Goal: Task Accomplishment & Management: Manage account settings

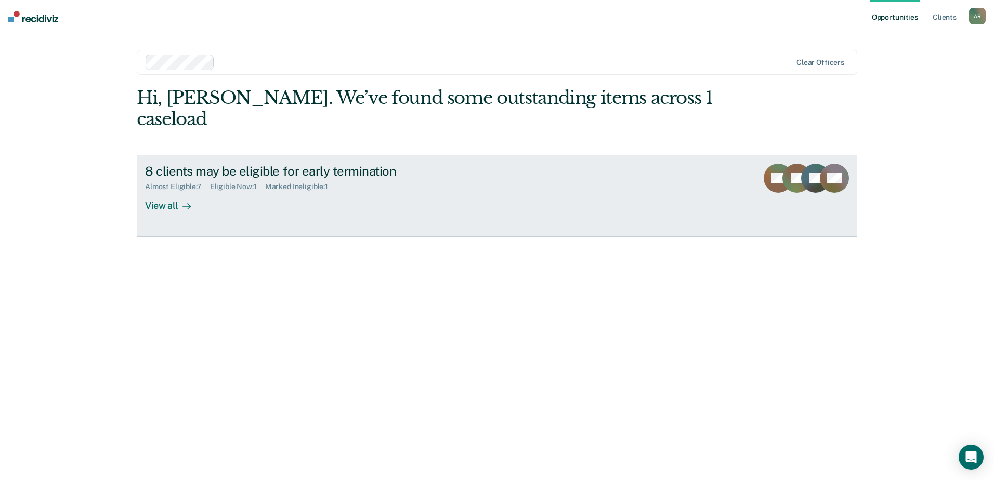
click at [164, 191] on div "View all" at bounding box center [174, 201] width 58 height 20
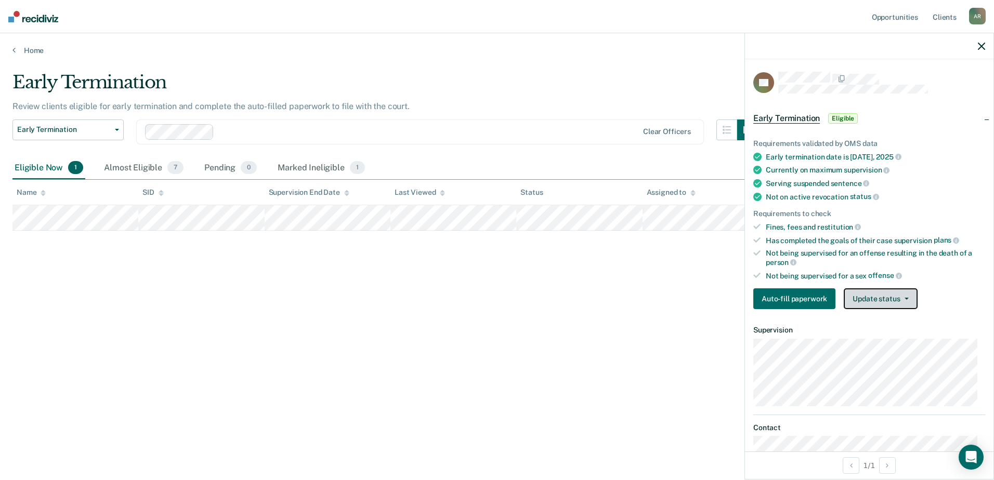
click at [891, 301] on button "Update status" at bounding box center [880, 299] width 73 height 21
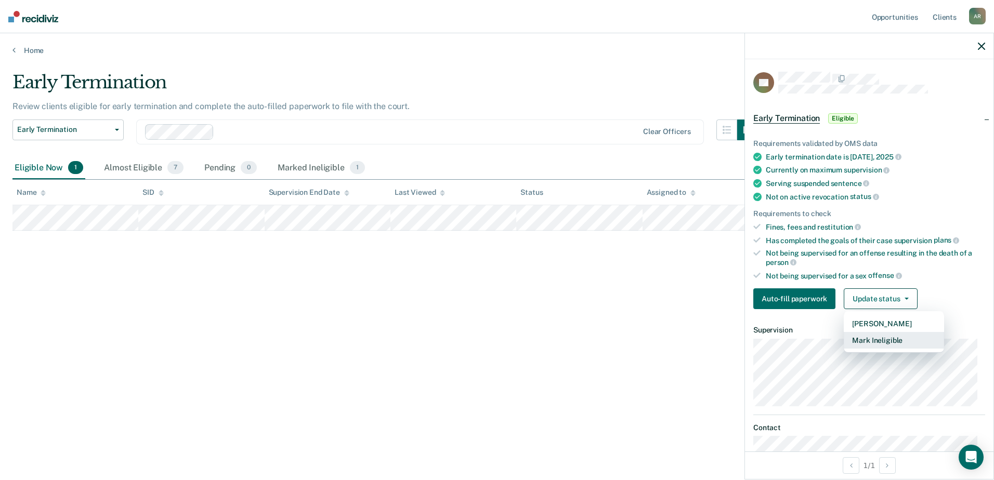
click at [897, 338] on button "Mark Ineligible" at bounding box center [894, 340] width 100 height 17
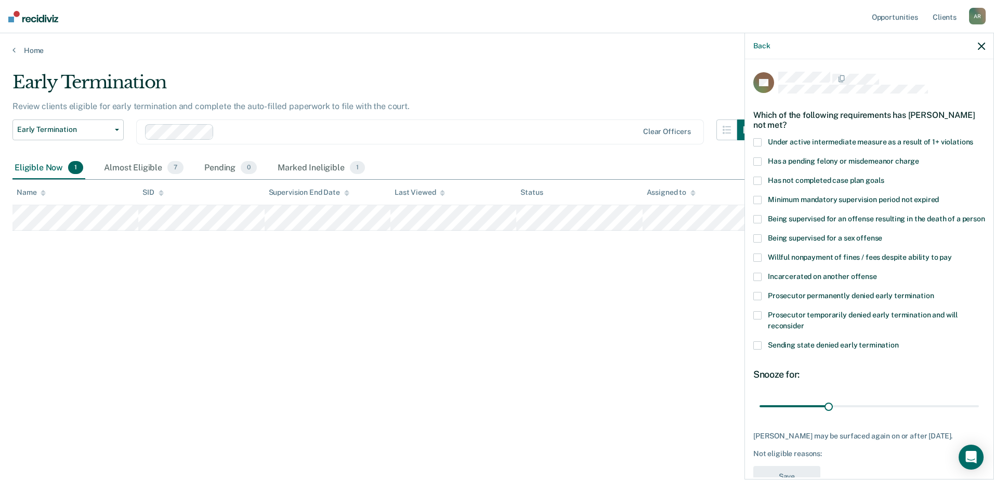
click at [756, 177] on span at bounding box center [757, 181] width 8 height 8
click at [884, 177] on input "Has not completed case plan goals" at bounding box center [884, 177] width 0 height 0
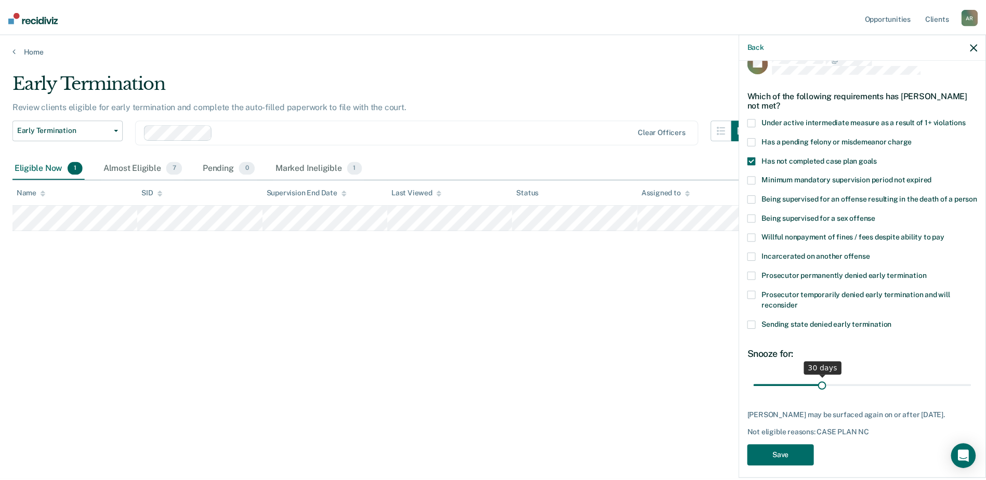
scroll to position [38, 0]
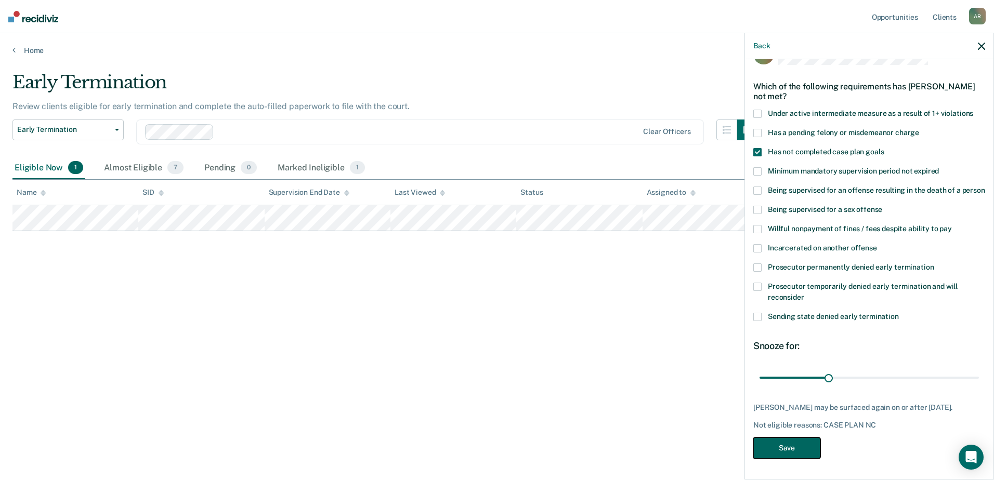
click at [798, 447] on button "Save" at bounding box center [786, 448] width 67 height 21
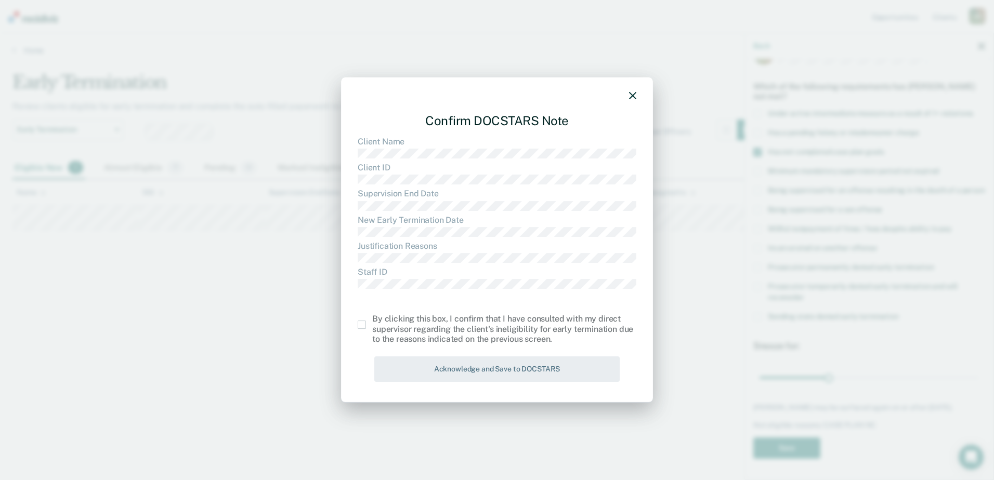
click at [366, 322] on span at bounding box center [362, 325] width 8 height 8
click at [372, 321] on input "checkbox" at bounding box center [372, 321] width 0 height 0
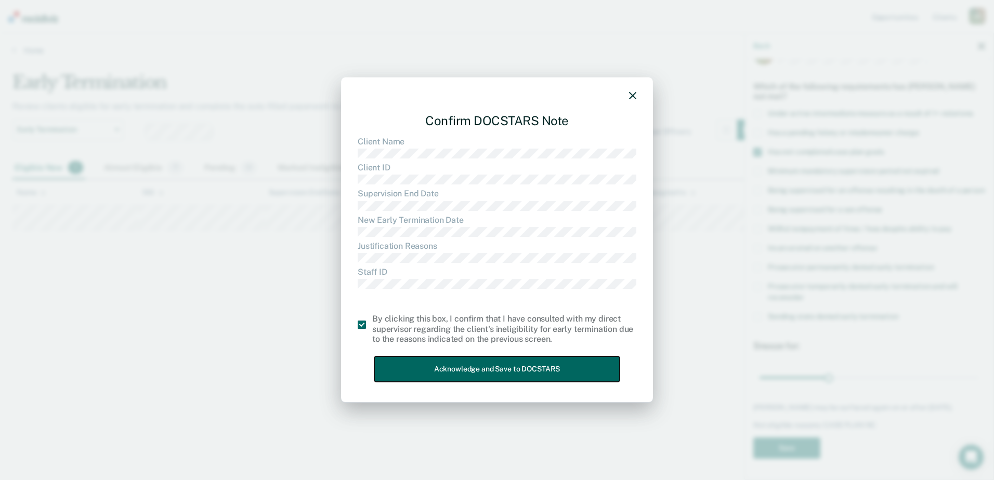
click at [469, 363] on button "Acknowledge and Save to DOCSTARS" at bounding box center [496, 369] width 245 height 25
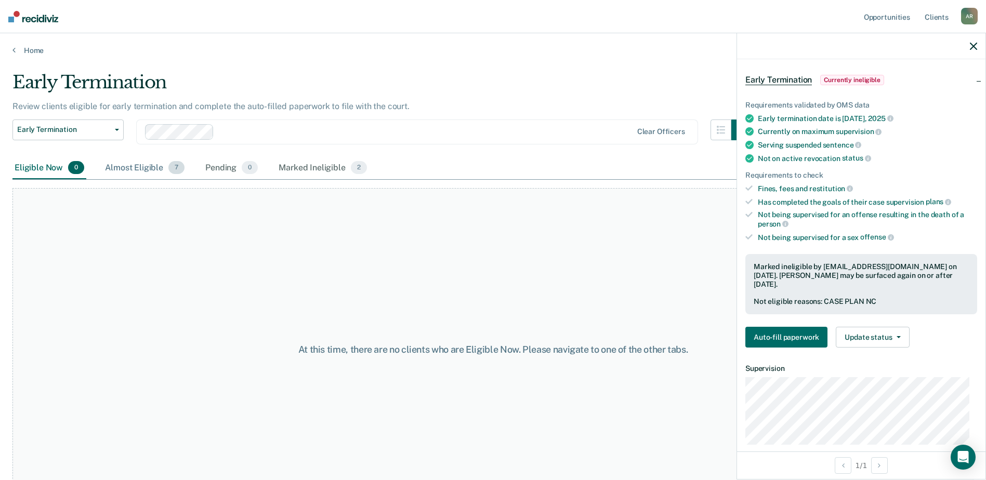
click at [123, 164] on div "Almost Eligible 7" at bounding box center [145, 168] width 84 height 23
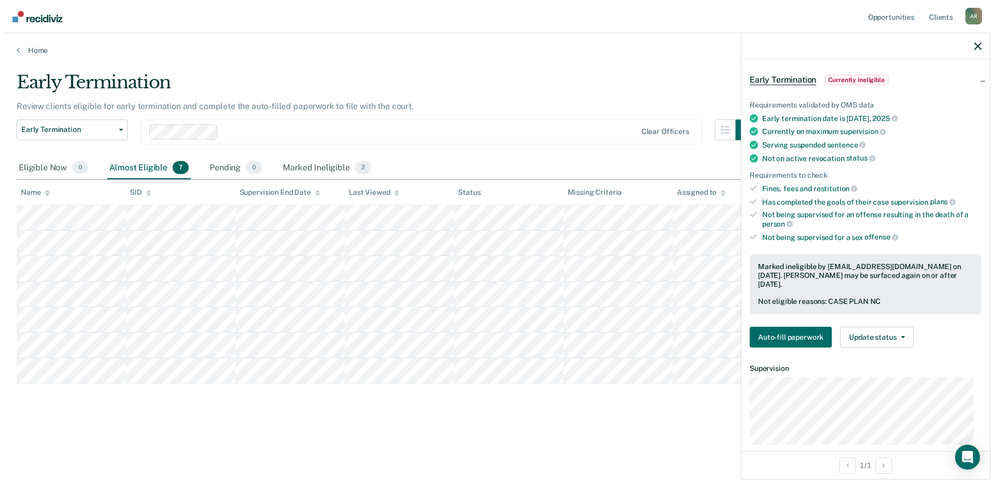
scroll to position [0, 0]
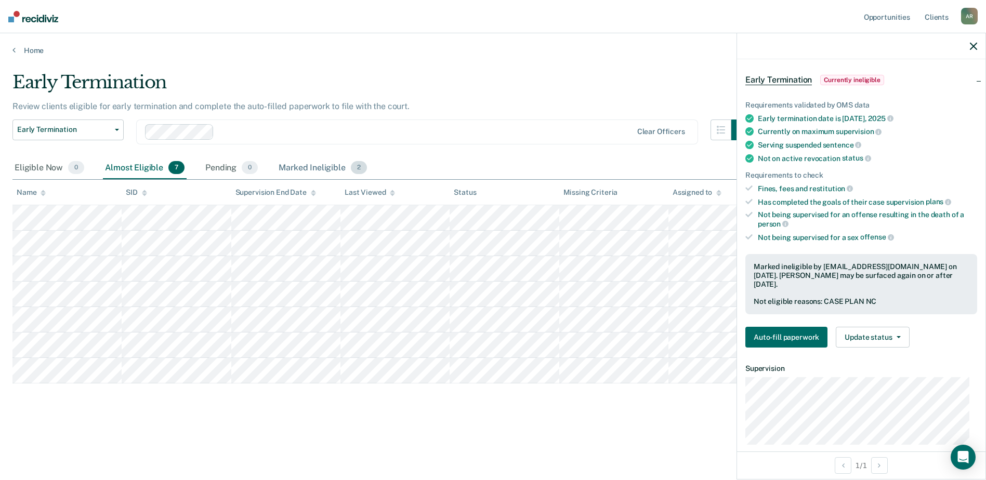
click at [308, 164] on div "Marked Ineligible 2" at bounding box center [323, 168] width 93 height 23
